Goal: Check status: Check status

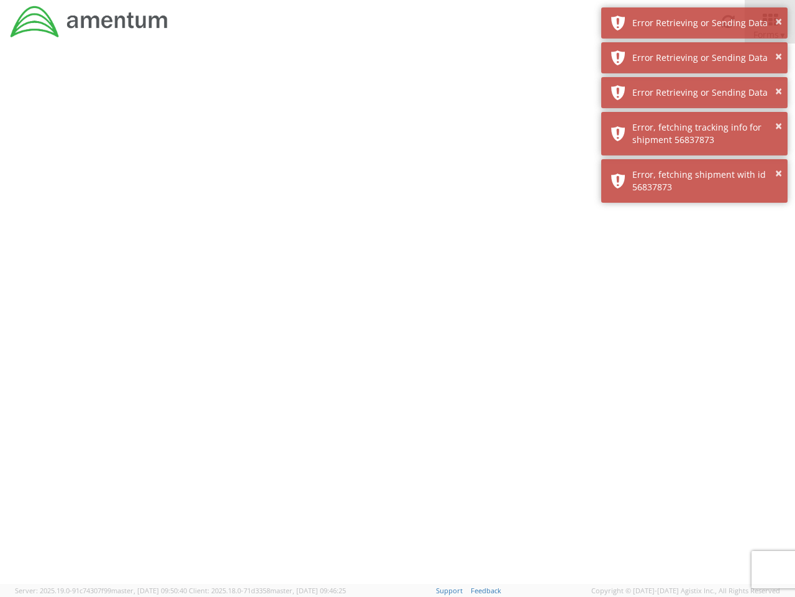
click at [398, 320] on div at bounding box center [397, 313] width 795 height 540
click at [695, 23] on div "Error Retrieving or Sending Data" at bounding box center [706, 23] width 146 height 12
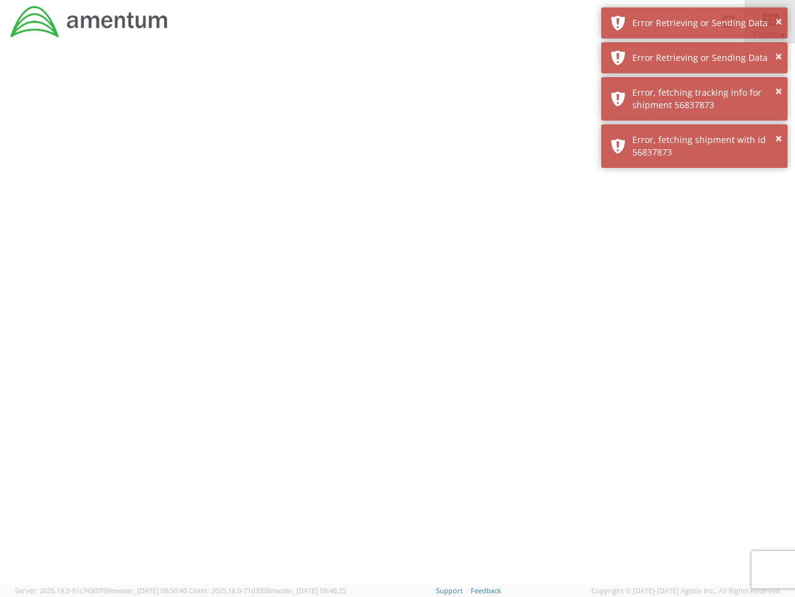
click at [695, 58] on div "Error Retrieving or Sending Data" at bounding box center [706, 58] width 146 height 12
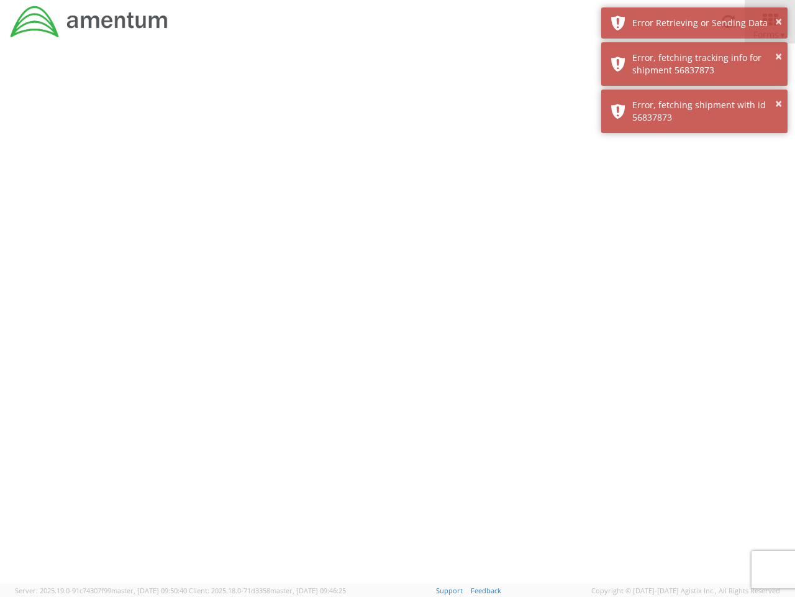
click at [695, 93] on div "× Error, fetching shipment with id 56837873" at bounding box center [695, 110] width 186 height 43
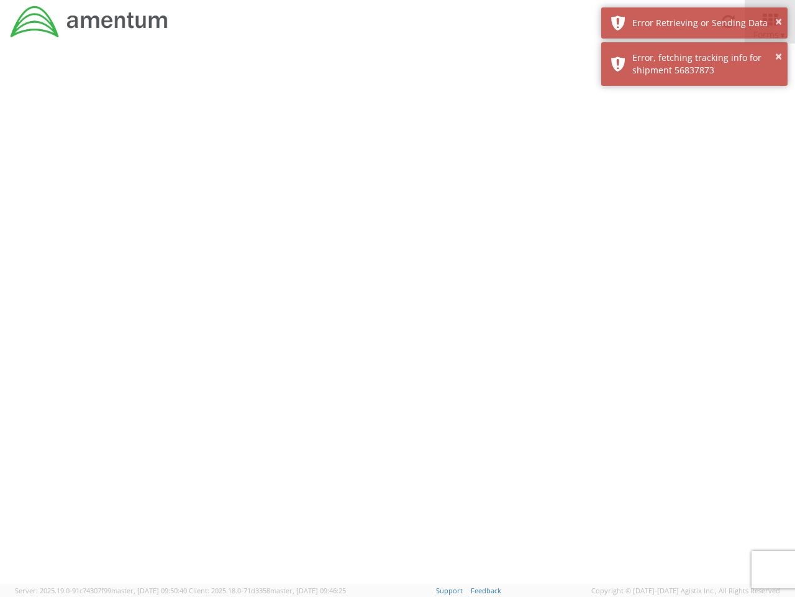
click at [695, 134] on div at bounding box center [397, 313] width 795 height 540
click at [695, 181] on div at bounding box center [397, 313] width 795 height 540
